Goal: Use online tool/utility: Use online tool/utility

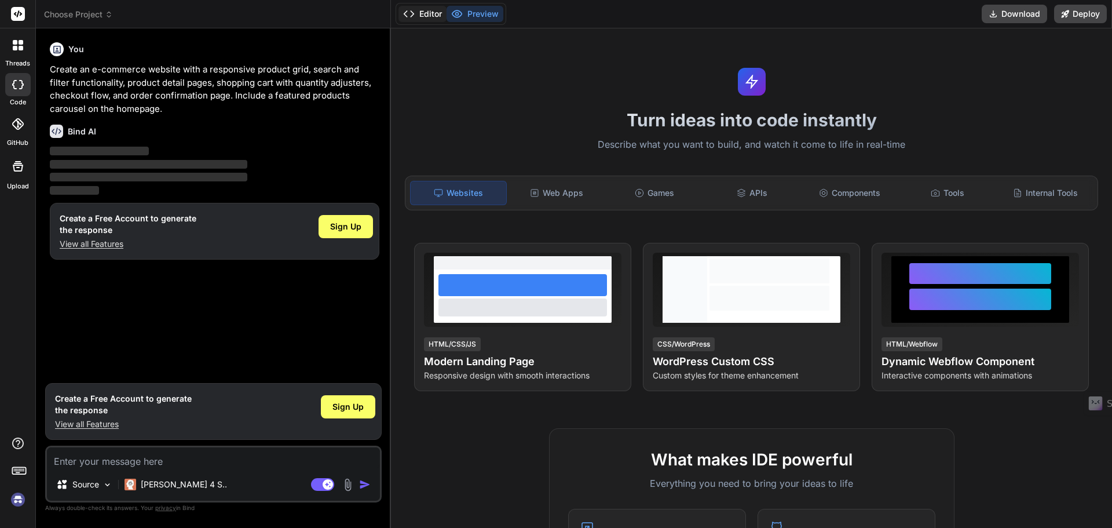
click at [424, 14] on button "Editor" at bounding box center [423, 14] width 48 height 16
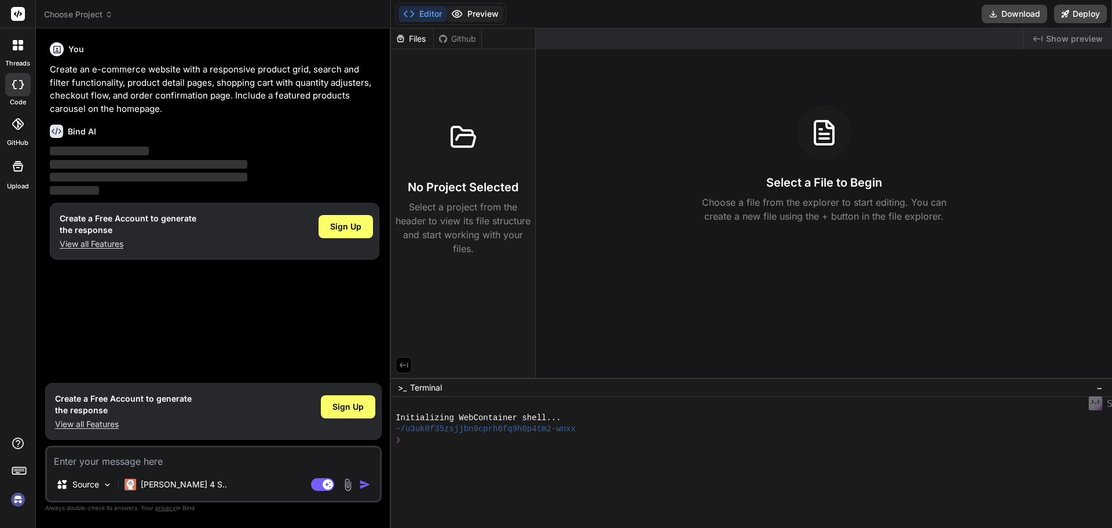
click at [458, 13] on circle at bounding box center [457, 14] width 3 height 3
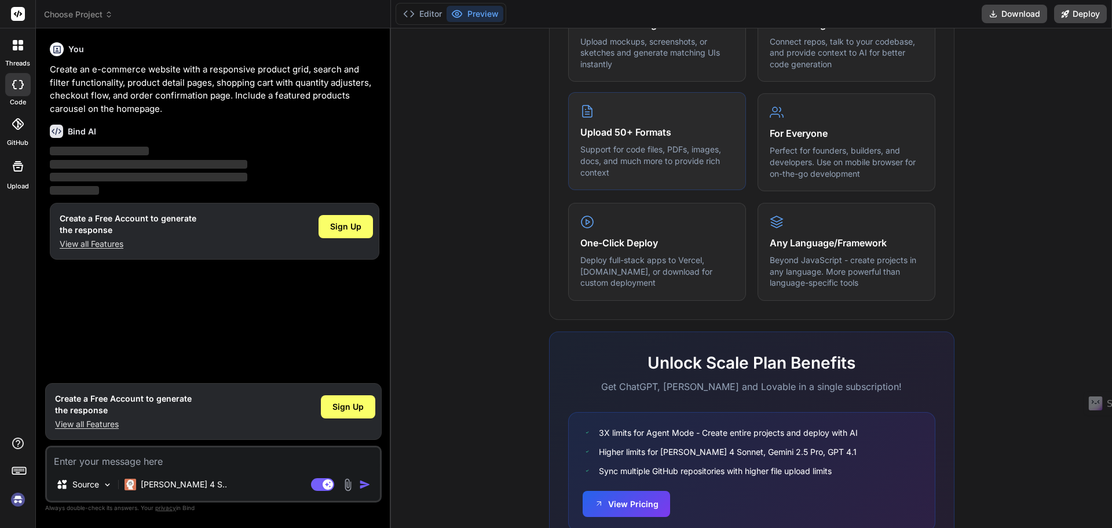
scroll to position [577, 0]
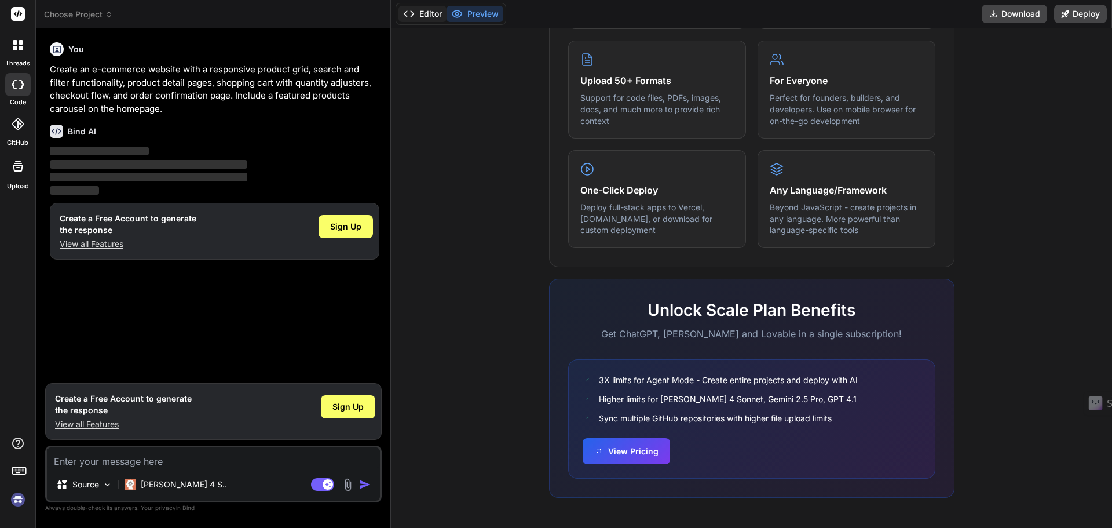
click at [423, 14] on button "Editor" at bounding box center [423, 14] width 48 height 16
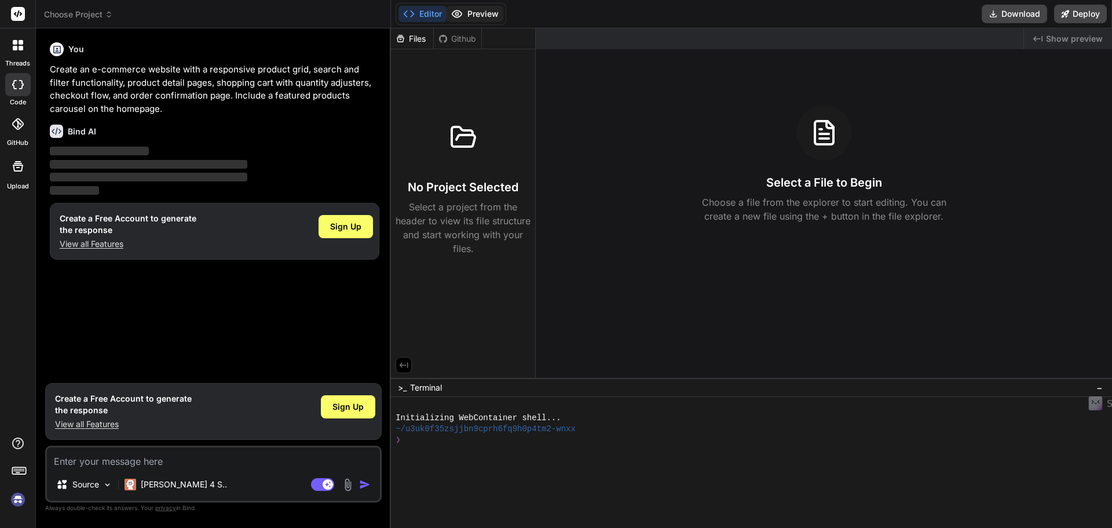
click at [468, 13] on button "Preview" at bounding box center [475, 14] width 57 height 16
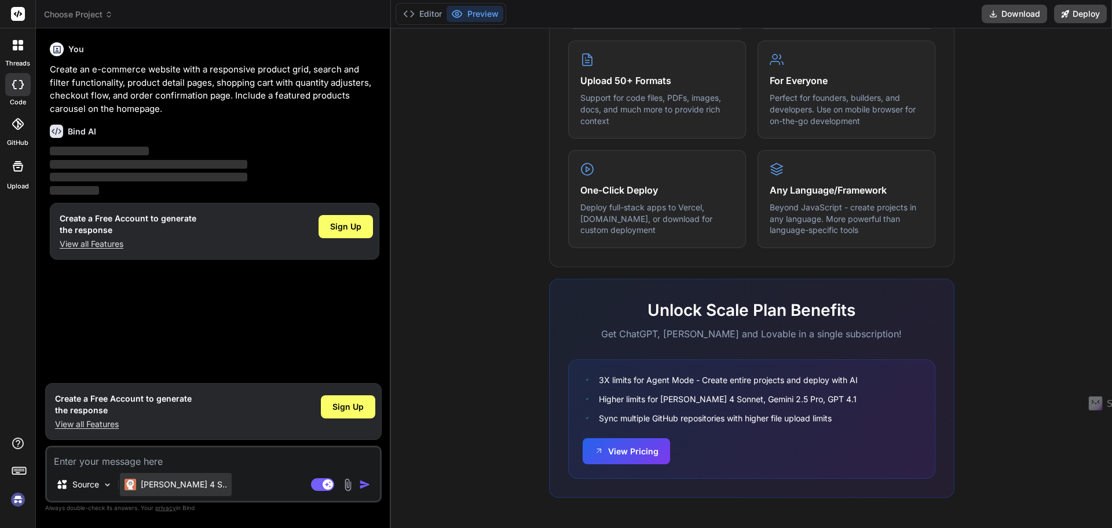
click at [168, 483] on p "[PERSON_NAME] 4 S.." at bounding box center [184, 485] width 86 height 12
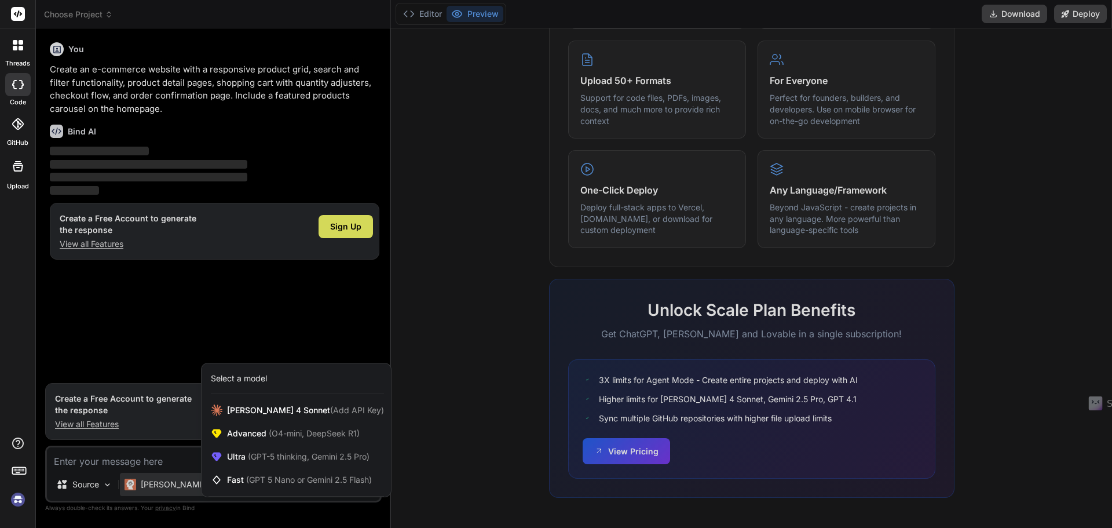
click at [102, 487] on div at bounding box center [556, 264] width 1112 height 528
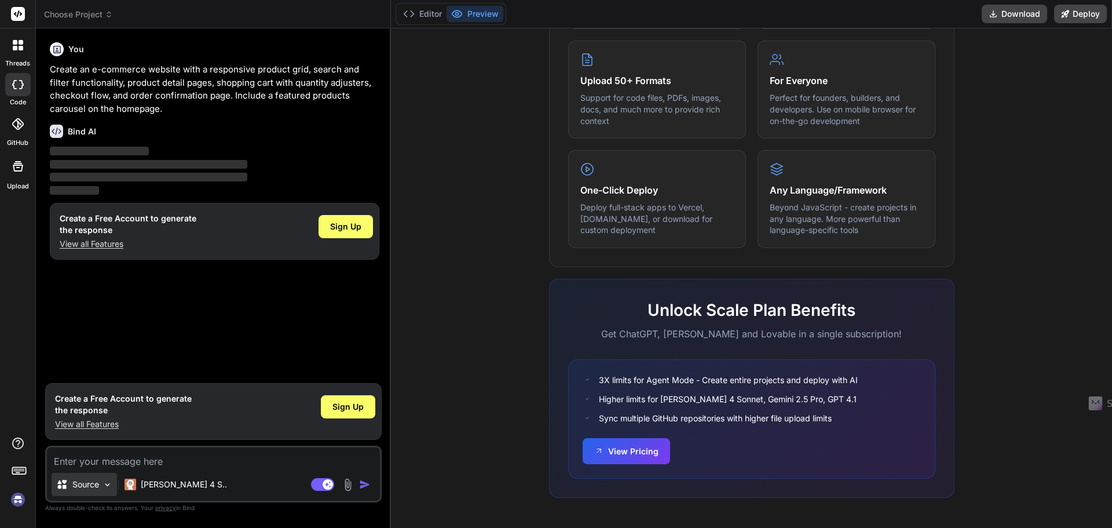
click at [103, 484] on img at bounding box center [108, 485] width 10 height 10
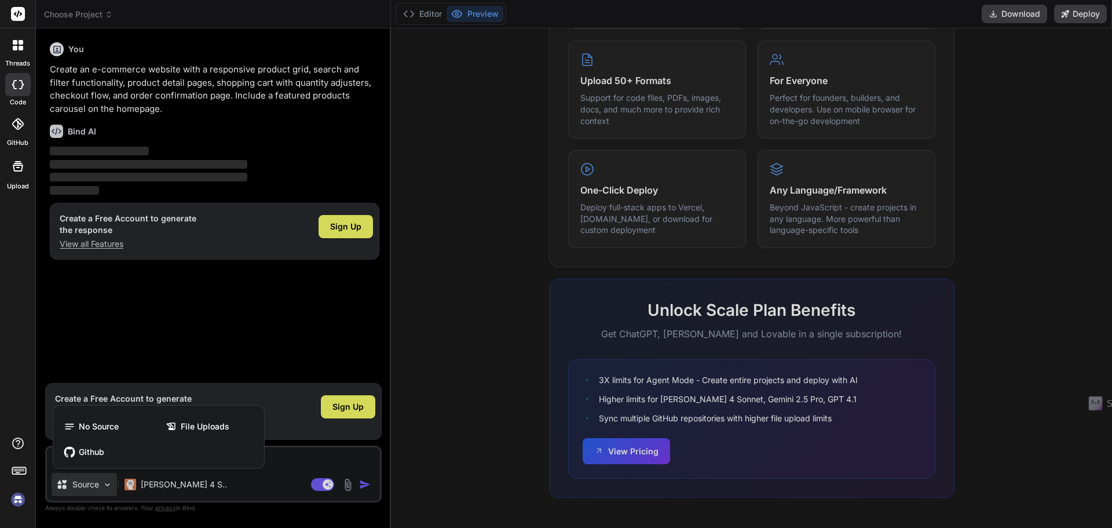
drag, startPoint x: 160, startPoint y: 358, endPoint x: 167, endPoint y: 349, distance: 11.2
click at [161, 357] on div at bounding box center [556, 264] width 1112 height 528
type textarea "x"
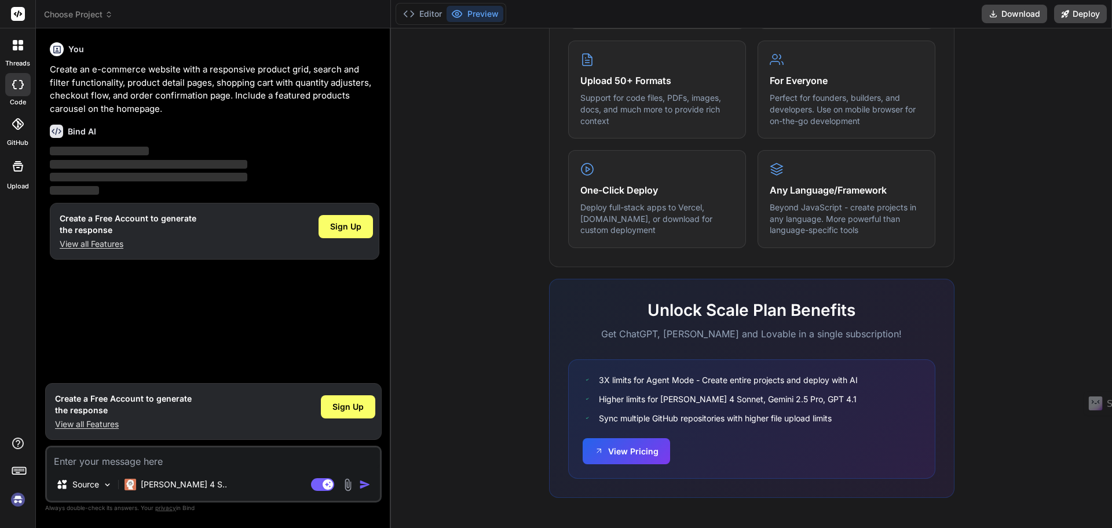
click at [14, 134] on div at bounding box center [17, 123] width 25 height 25
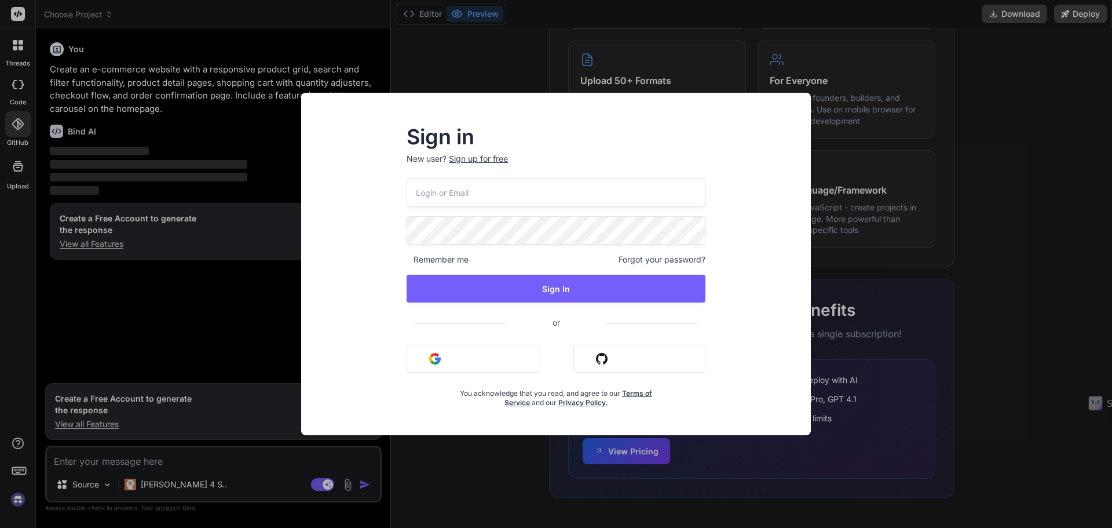
click at [23, 57] on div "Sign in New user? Sign up for free Remember me Forgot your password? Sign In or…" at bounding box center [556, 264] width 1112 height 528
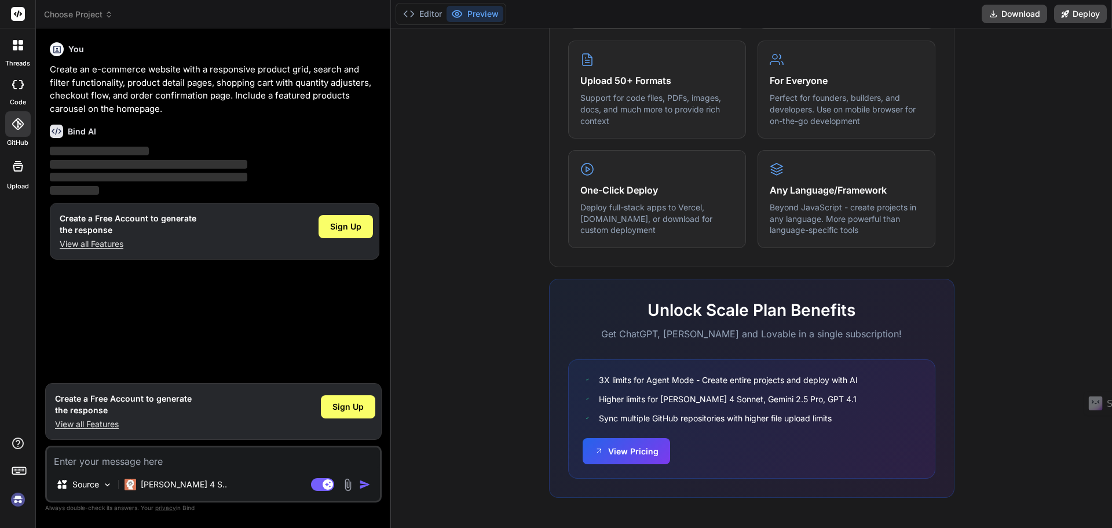
click at [20, 17] on rect at bounding box center [18, 14] width 14 height 14
